Goal: Transaction & Acquisition: Purchase product/service

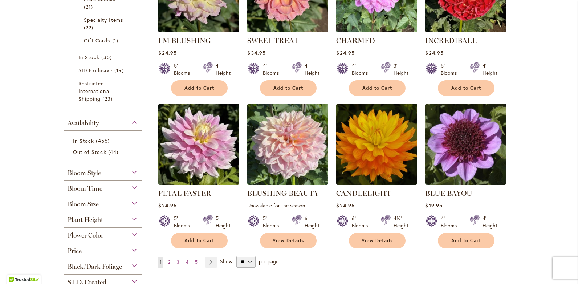
scroll to position [509, 0]
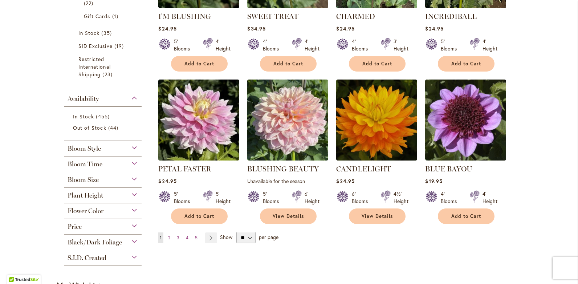
click at [130, 163] on div "Bloom Time" at bounding box center [103, 163] width 78 height 12
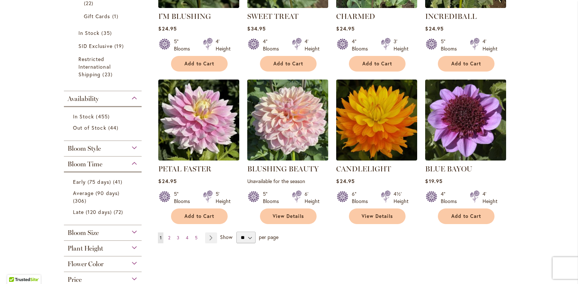
click at [132, 164] on div "Bloom Time" at bounding box center [103, 163] width 78 height 12
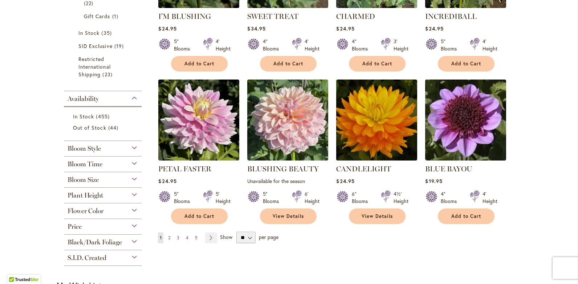
click at [133, 193] on div "Plant Height" at bounding box center [103, 194] width 78 height 12
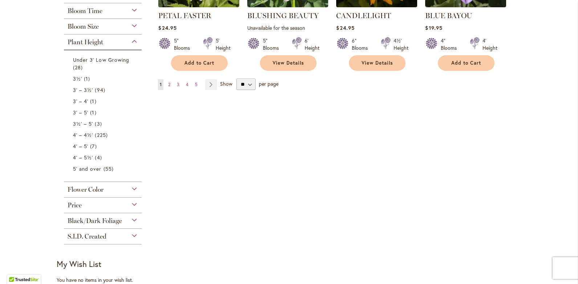
scroll to position [623, 0]
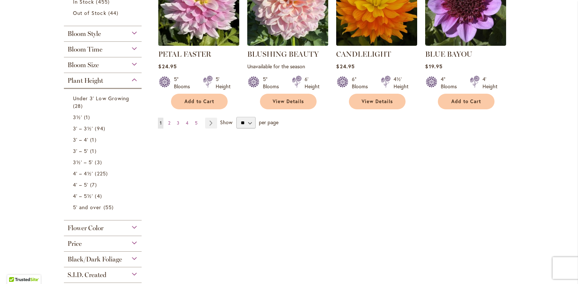
click at [132, 65] on div "Bloom Size" at bounding box center [103, 63] width 78 height 12
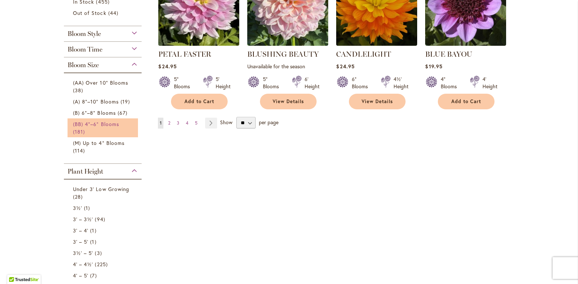
click at [115, 124] on span "(BB) 4"–6" Blooms" at bounding box center [96, 124] width 46 height 7
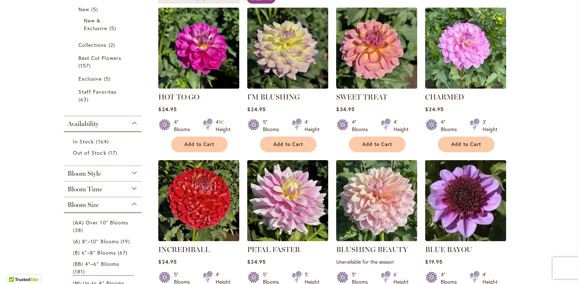
scroll to position [145, 0]
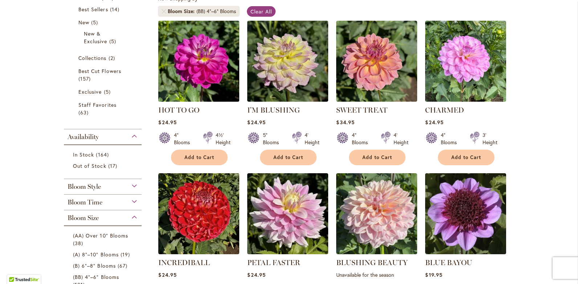
click at [192, 90] on img at bounding box center [199, 61] width 85 height 85
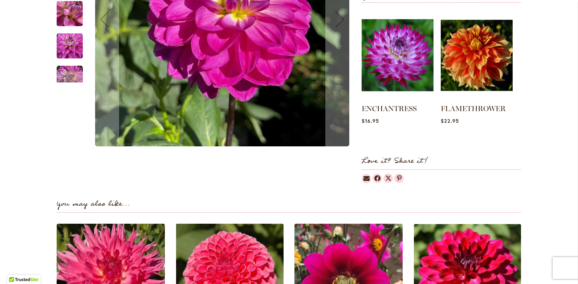
scroll to position [182, 0]
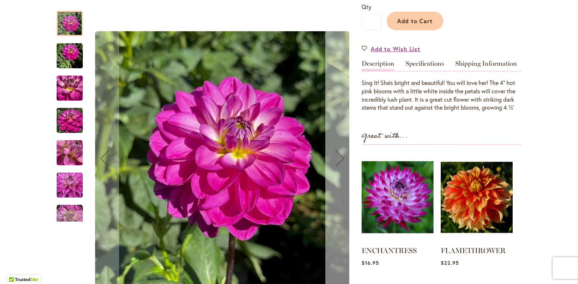
click at [340, 162] on div "Next" at bounding box center [339, 158] width 29 height 29
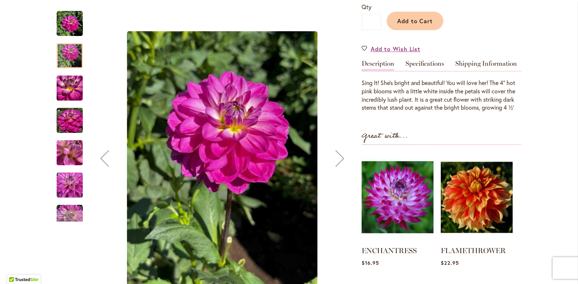
click at [340, 161] on div "Next" at bounding box center [339, 158] width 29 height 29
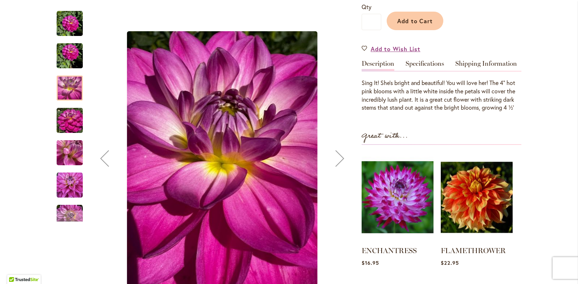
click at [340, 161] on div "Next" at bounding box center [339, 158] width 29 height 29
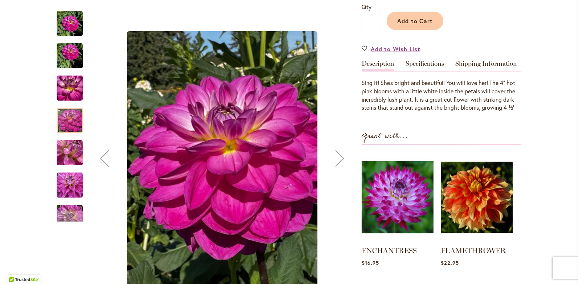
click at [340, 161] on div "Next" at bounding box center [339, 158] width 29 height 29
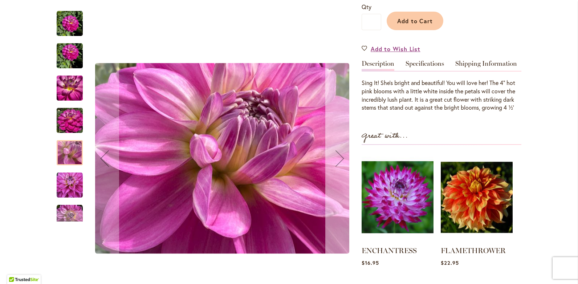
click at [340, 161] on div "Next" at bounding box center [339, 158] width 29 height 29
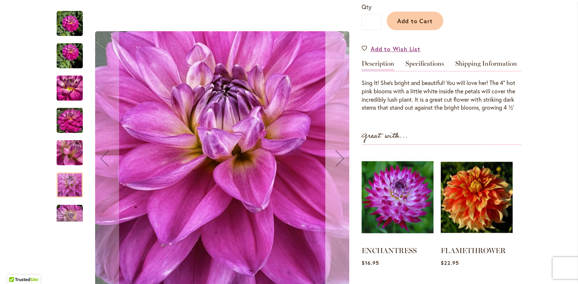
click at [340, 161] on div "Next" at bounding box center [339, 158] width 29 height 29
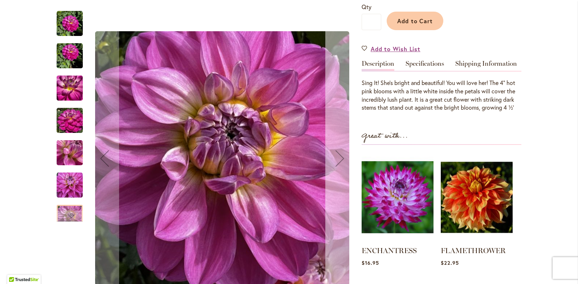
click at [340, 161] on div "Next" at bounding box center [339, 158] width 29 height 29
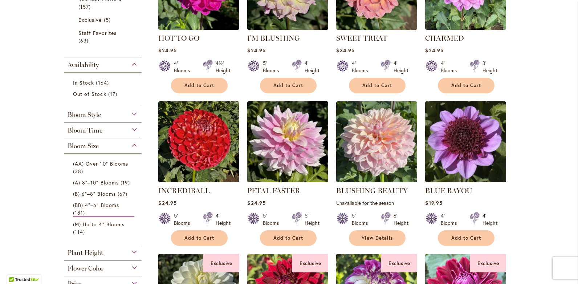
scroll to position [218, 0]
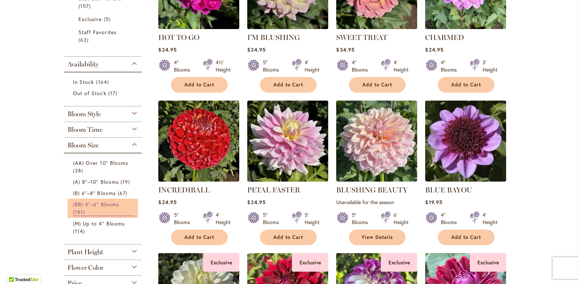
click at [101, 205] on span "(BB) 4"–6" Blooms" at bounding box center [96, 204] width 46 height 7
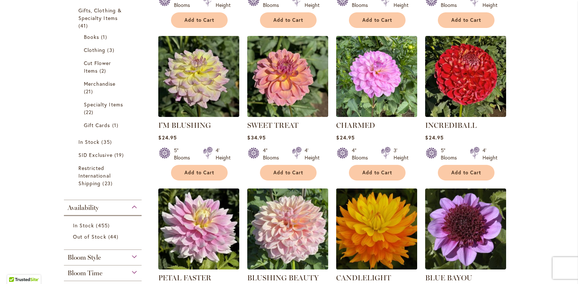
scroll to position [436, 0]
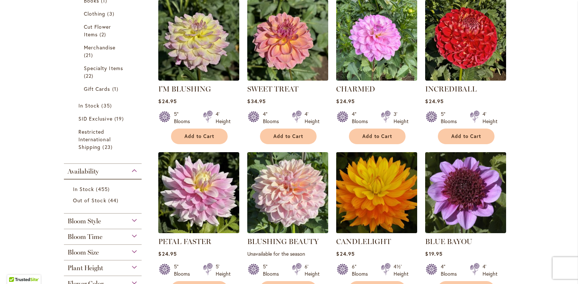
click at [380, 190] on img at bounding box center [377, 192] width 85 height 85
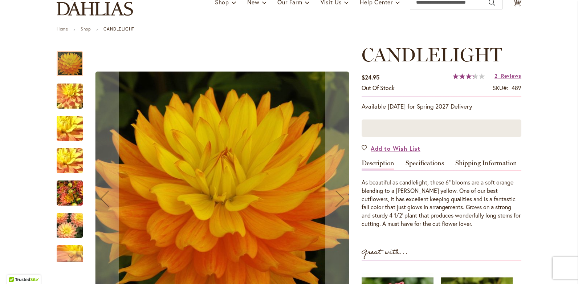
scroll to position [109, 0]
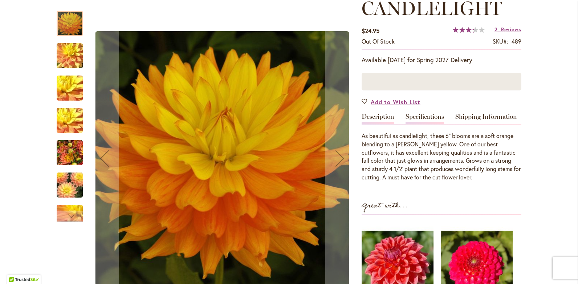
click at [425, 118] on link "Specifications" at bounding box center [425, 118] width 39 height 11
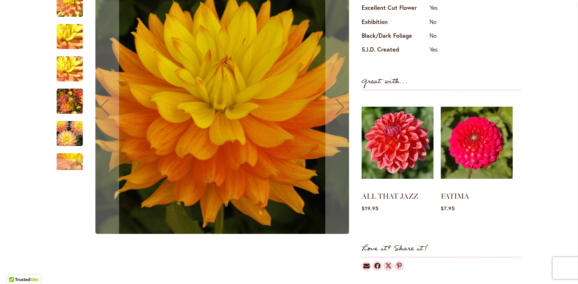
scroll to position [145, 0]
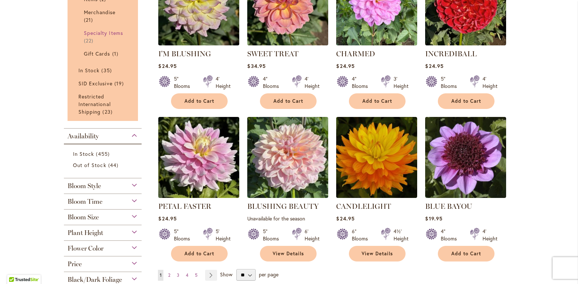
scroll to position [472, 0]
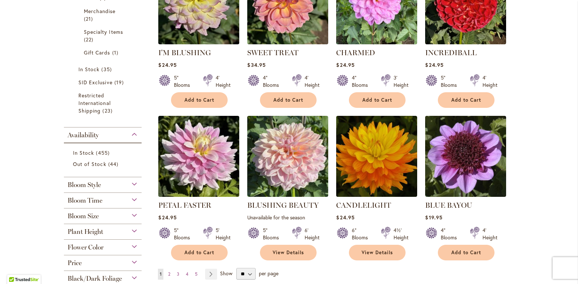
click at [131, 215] on div "Bloom Size" at bounding box center [103, 215] width 78 height 12
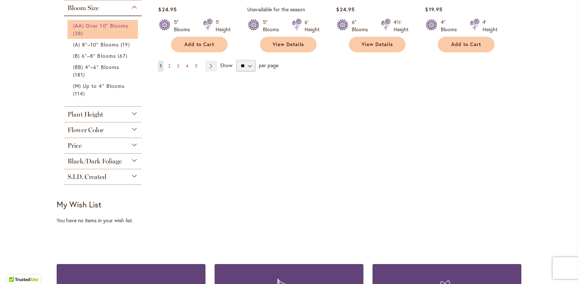
click at [92, 27] on span "(AA) Over 10" Blooms" at bounding box center [100, 25] width 55 height 7
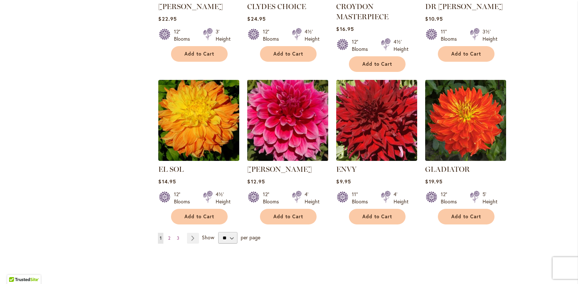
scroll to position [545, 0]
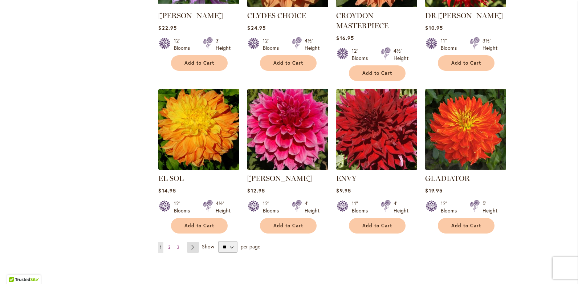
click at [189, 247] on link "Page Next" at bounding box center [193, 247] width 12 height 11
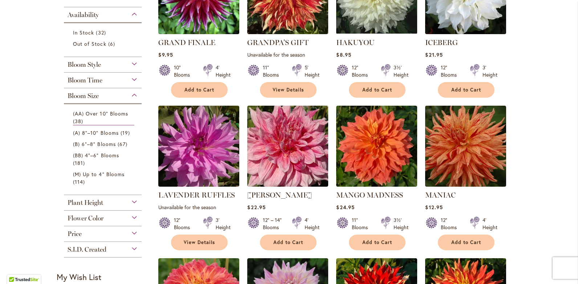
scroll to position [218, 0]
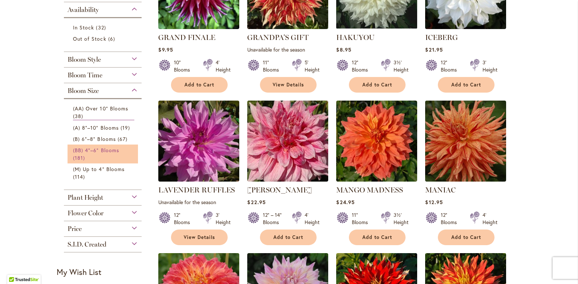
click at [101, 151] on span "(BB) 4"–6" Blooms" at bounding box center [96, 150] width 46 height 7
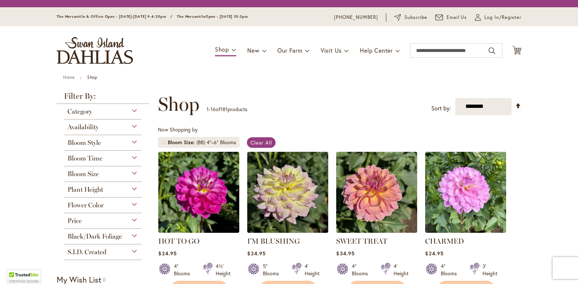
click at [132, 186] on div "Plant Height" at bounding box center [103, 188] width 78 height 12
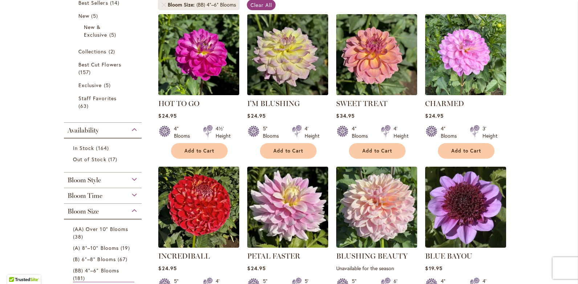
scroll to position [182, 0]
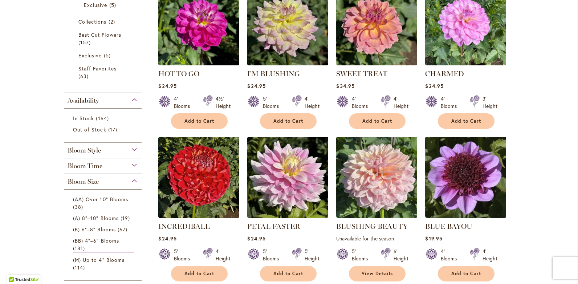
click at [130, 164] on div "Bloom Time" at bounding box center [103, 164] width 78 height 12
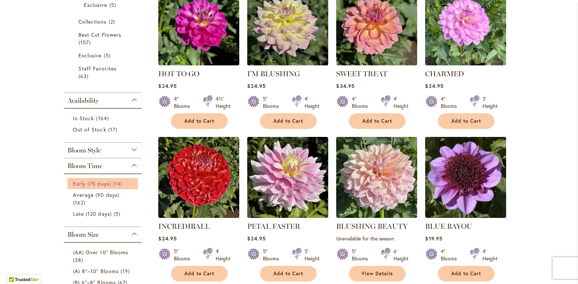
click at [101, 182] on span "Early (75 days)" at bounding box center [92, 183] width 38 height 7
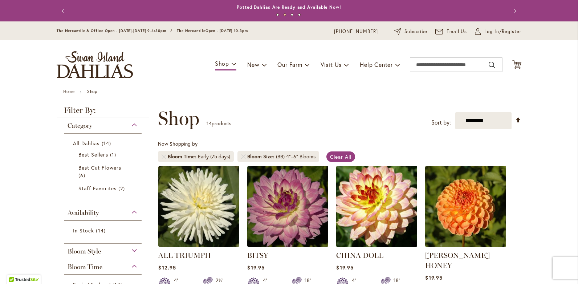
click at [369, 201] on img at bounding box center [377, 206] width 85 height 85
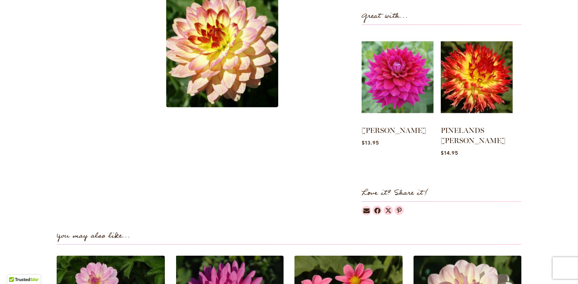
scroll to position [145, 0]
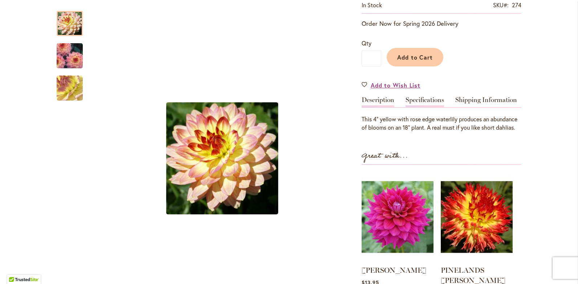
click at [420, 105] on link "Specifications" at bounding box center [425, 102] width 39 height 11
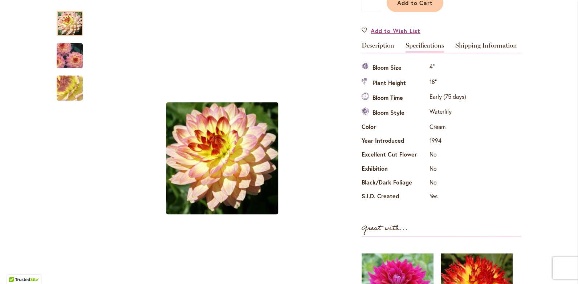
scroll to position [182, 0]
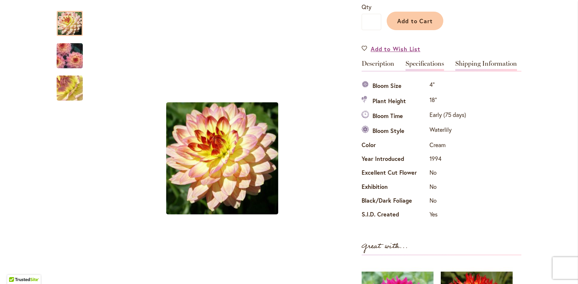
click at [485, 65] on link "Shipping Information" at bounding box center [487, 65] width 62 height 11
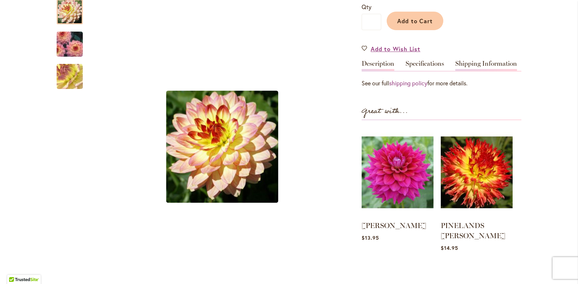
click at [387, 64] on link "Description" at bounding box center [378, 65] width 33 height 11
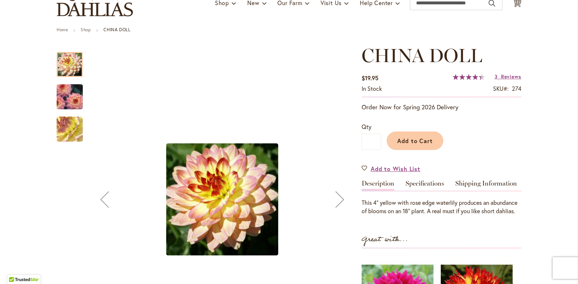
scroll to position [0, 0]
